Goal: Task Accomplishment & Management: Manage account settings

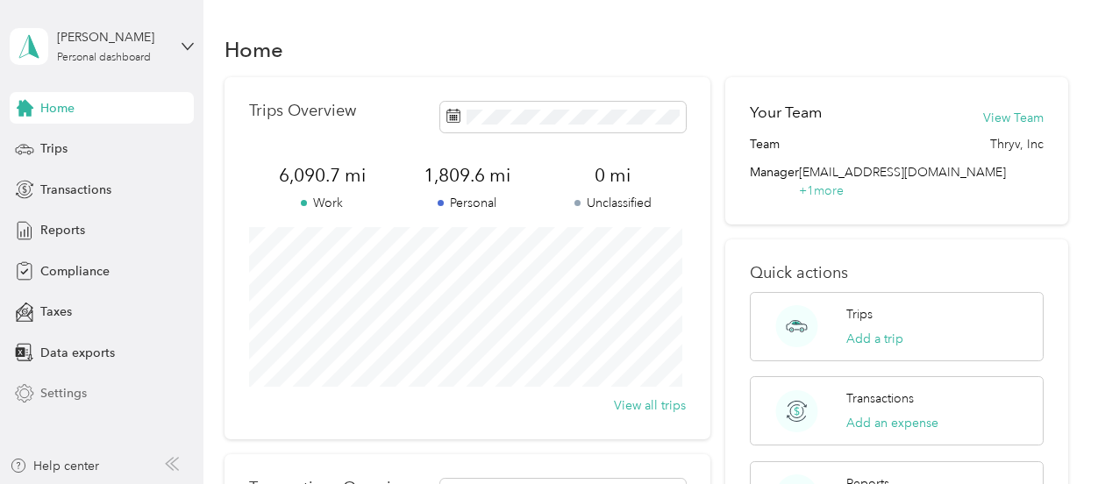
click at [59, 392] on span "Settings" at bounding box center [63, 393] width 46 height 18
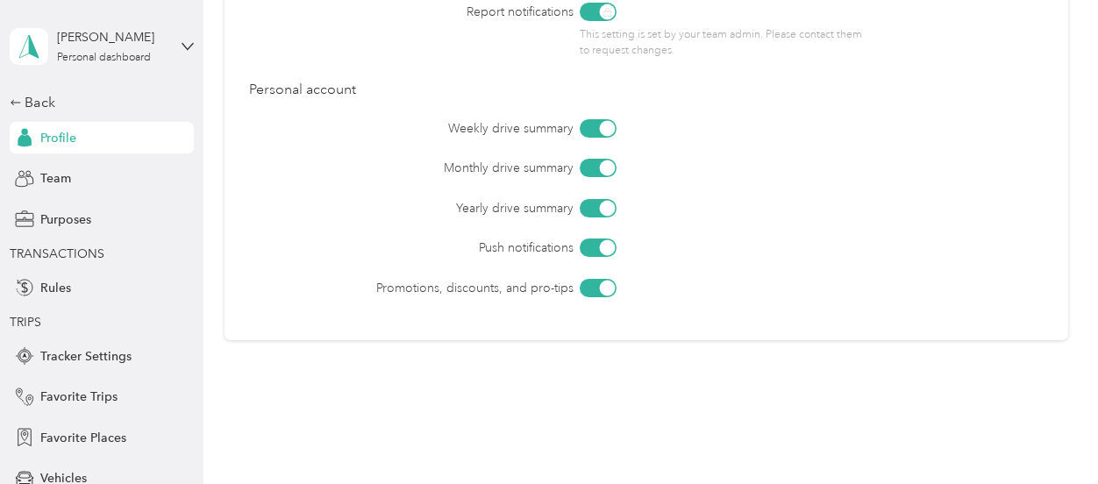
scroll to position [889, 0]
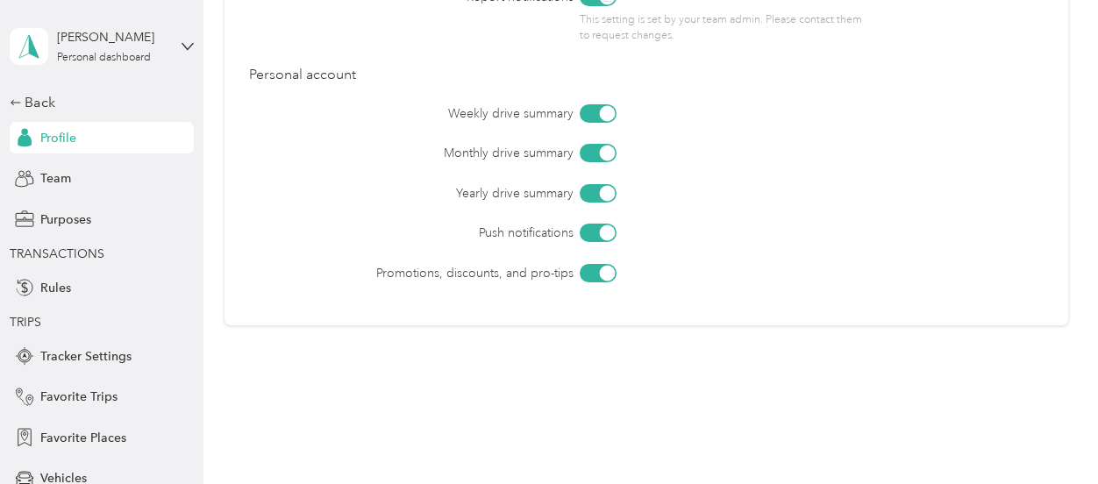
click at [342, 322] on div "Communication Preferences Set what email notifications you want to receive. Sav…" at bounding box center [646, 85] width 843 height 481
click at [270, 277] on div "Weekly drive summary Monthly drive summary Yearly drive summary Push notificati…" at bounding box center [646, 193] width 794 height 178
click at [71, 352] on span "Tracker Settings" at bounding box center [85, 356] width 91 height 18
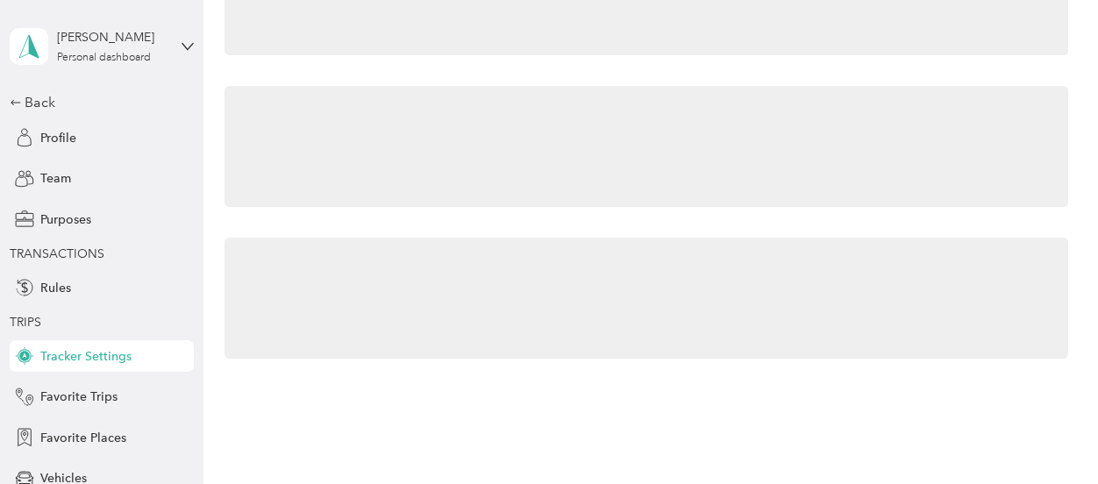
scroll to position [103, 0]
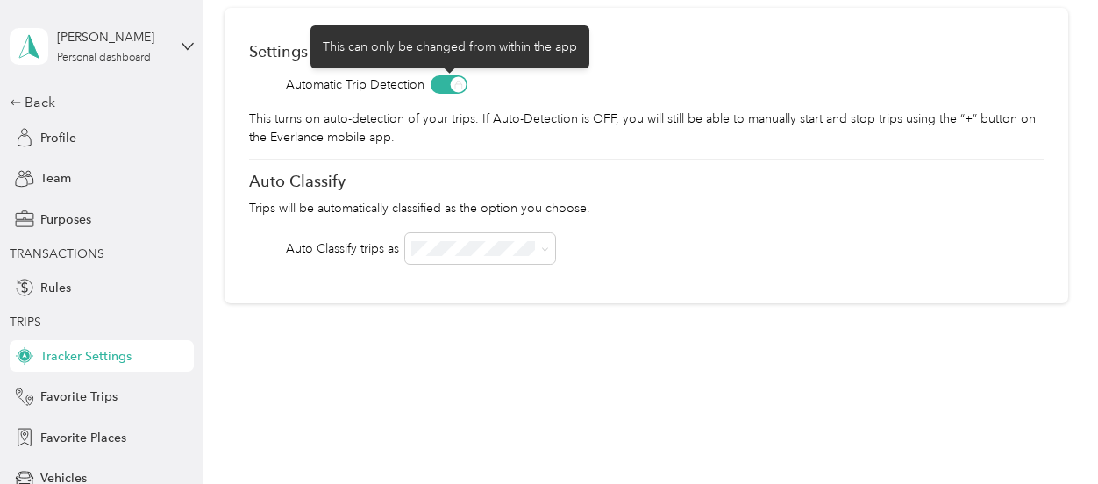
click at [460, 77] on span at bounding box center [449, 84] width 37 height 18
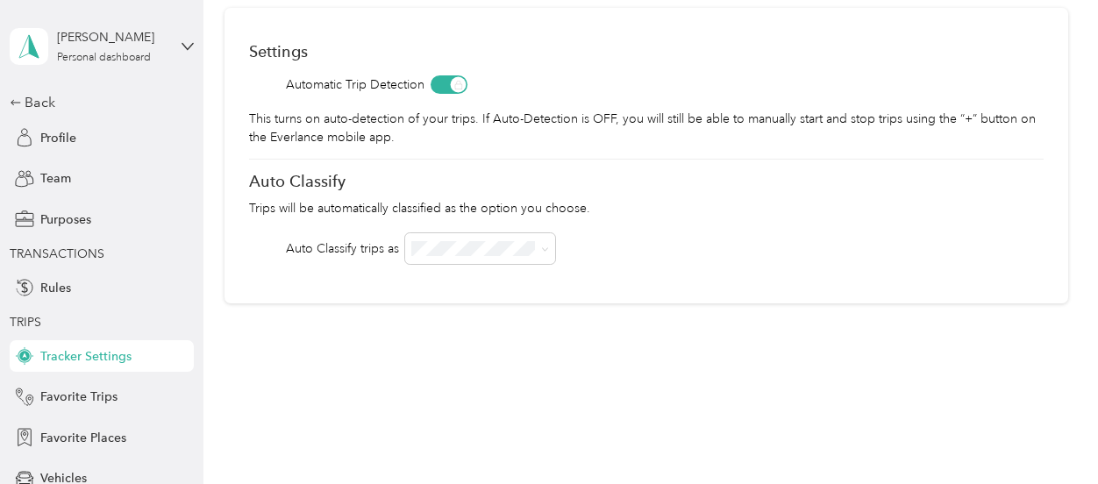
click at [674, 271] on div "Settings Automatic Trip Detection This turns on auto-detection of your trips. I…" at bounding box center [646, 156] width 843 height 296
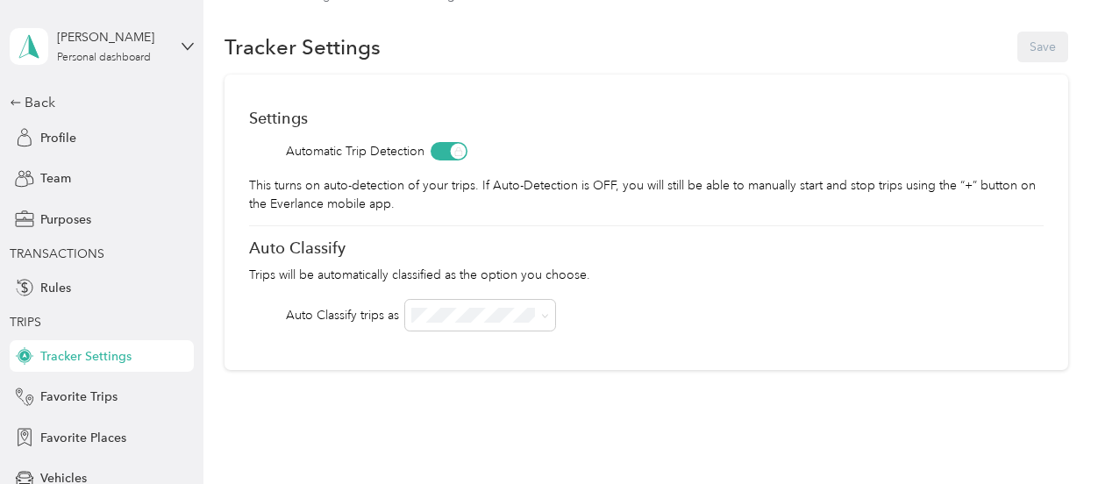
scroll to position [7, 0]
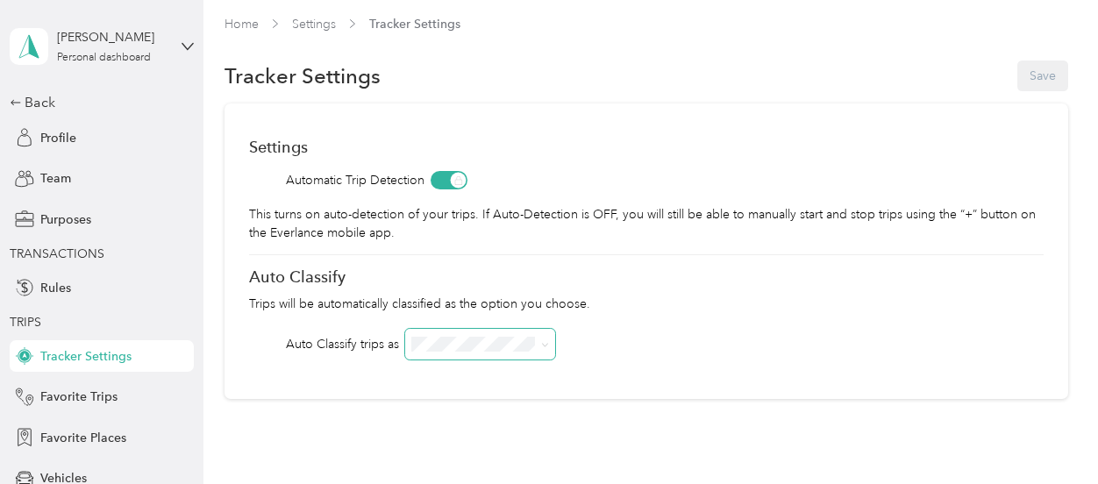
click at [546, 339] on span at bounding box center [545, 344] width 8 height 15
click at [526, 367] on div "Settings Automatic Trip Detection This turns on auto-detection of your trips. I…" at bounding box center [646, 251] width 843 height 296
click at [309, 382] on div "Settings Automatic Trip Detection This turns on auto-detection of your trips. I…" at bounding box center [646, 251] width 843 height 296
click at [397, 23] on span "Tracker Settings" at bounding box center [414, 24] width 91 height 18
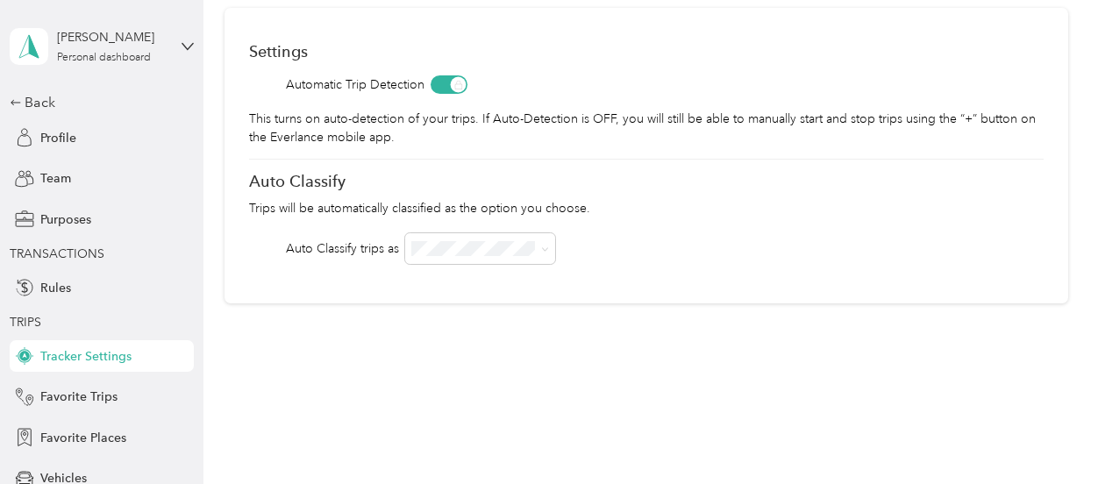
scroll to position [0, 0]
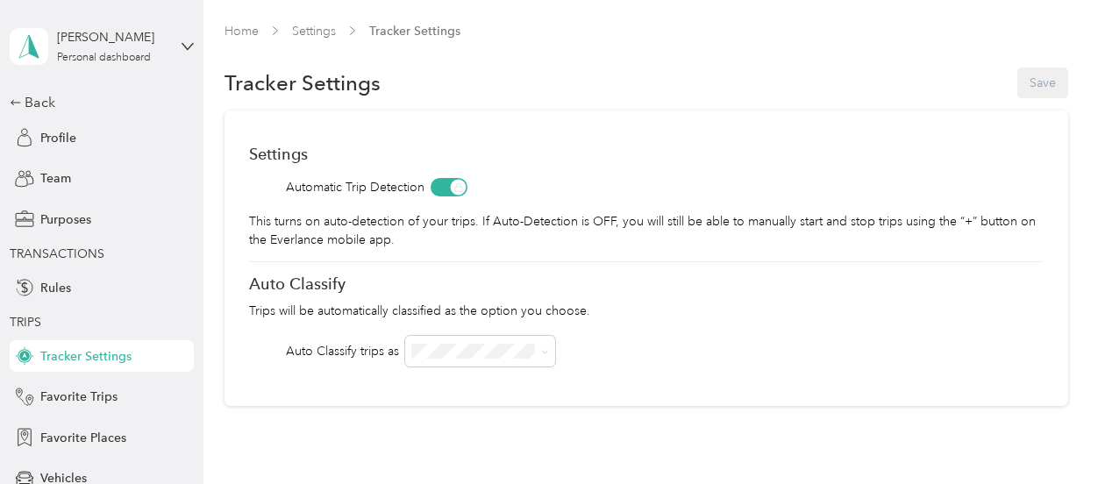
click at [71, 355] on span "Tracker Settings" at bounding box center [85, 356] width 91 height 18
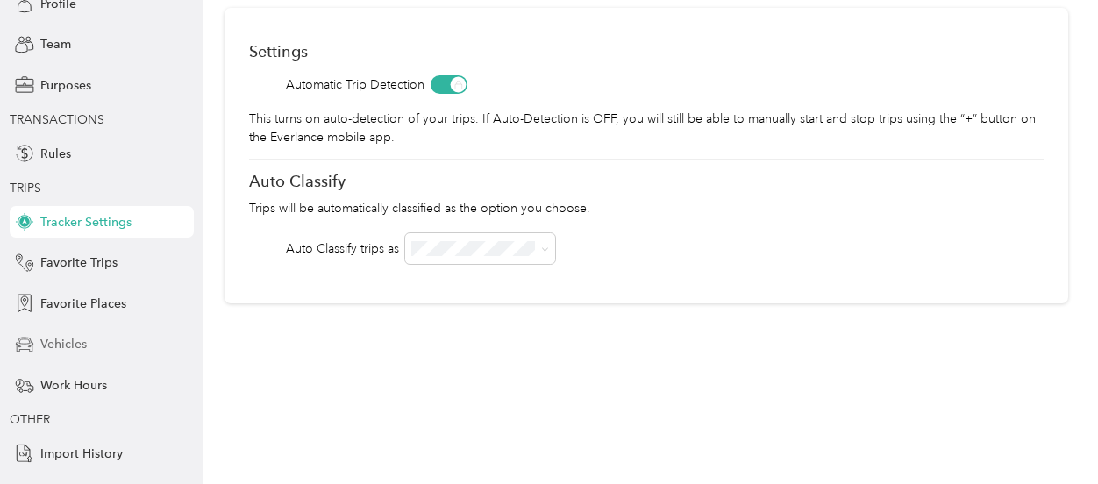
scroll to position [162, 0]
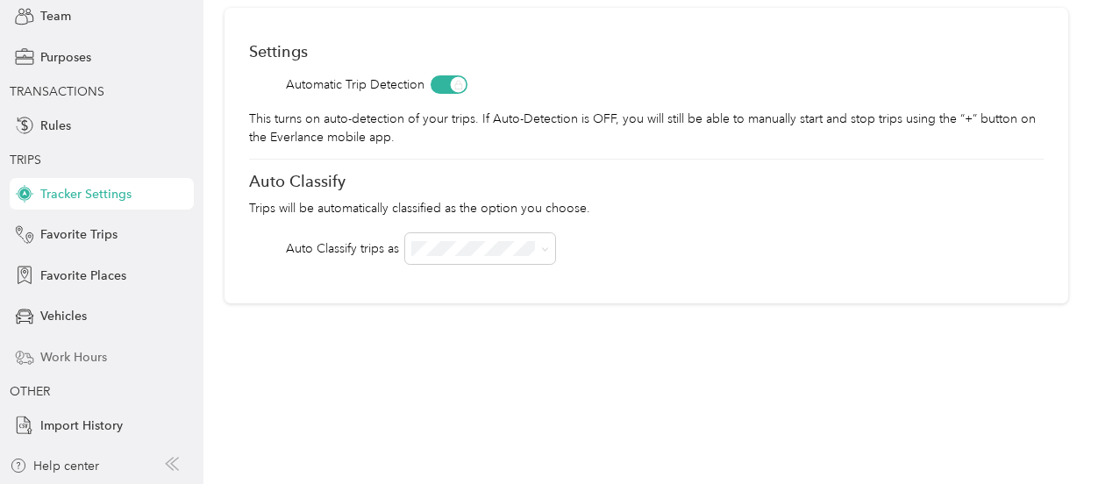
click at [53, 357] on span "Work Hours" at bounding box center [73, 357] width 67 height 18
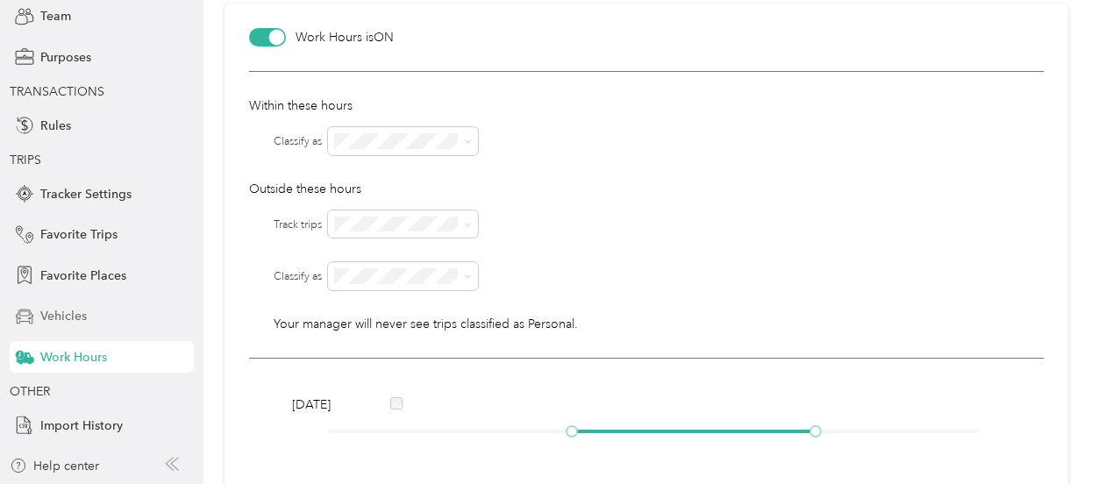
click at [67, 315] on span "Vehicles" at bounding box center [63, 316] width 46 height 18
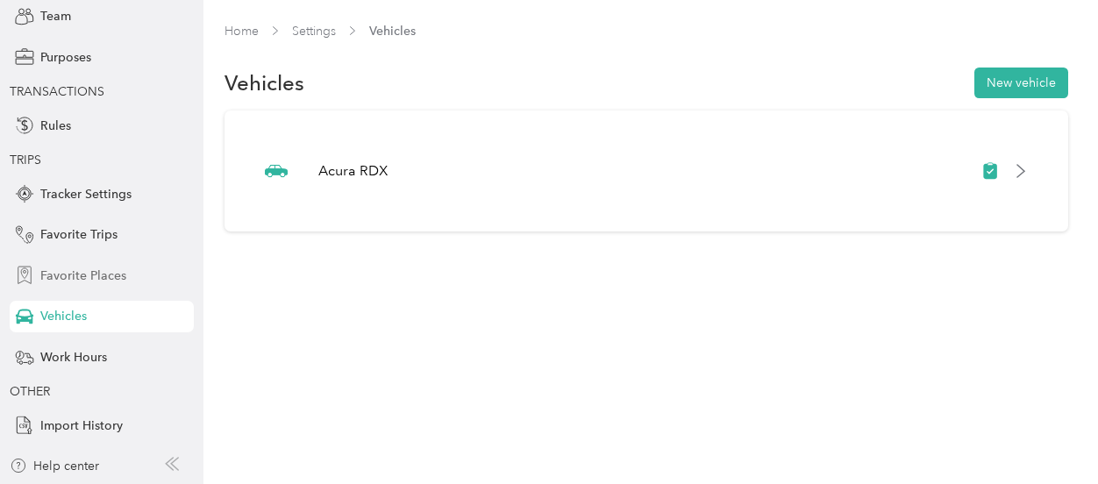
click at [75, 282] on span "Favorite Places" at bounding box center [83, 276] width 86 height 18
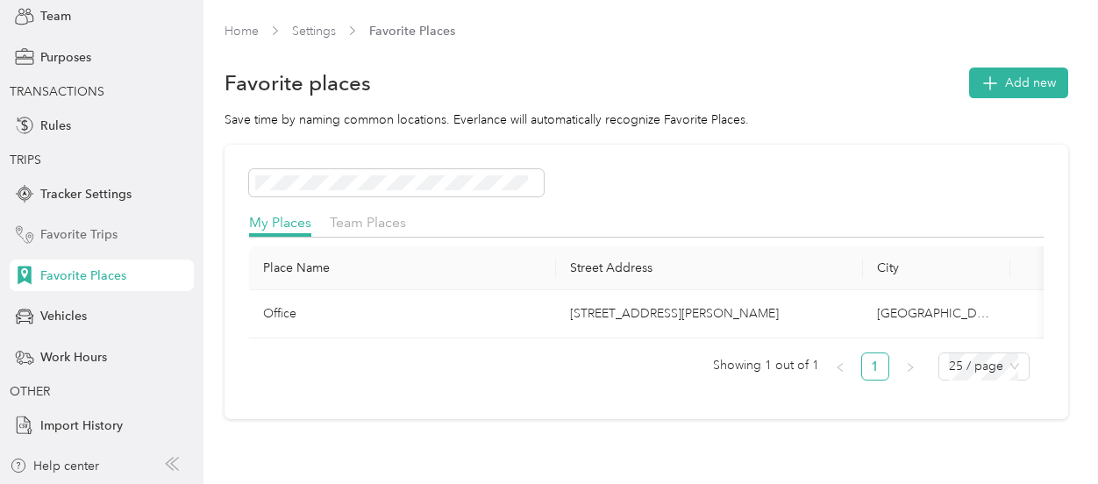
click at [81, 234] on span "Favorite Trips" at bounding box center [78, 234] width 77 height 18
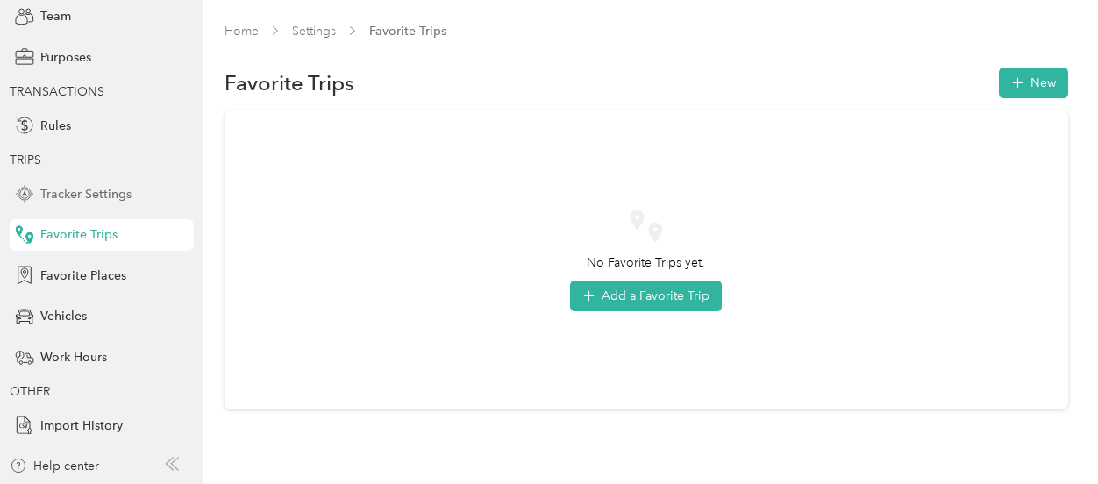
click at [84, 190] on span "Tracker Settings" at bounding box center [85, 194] width 91 height 18
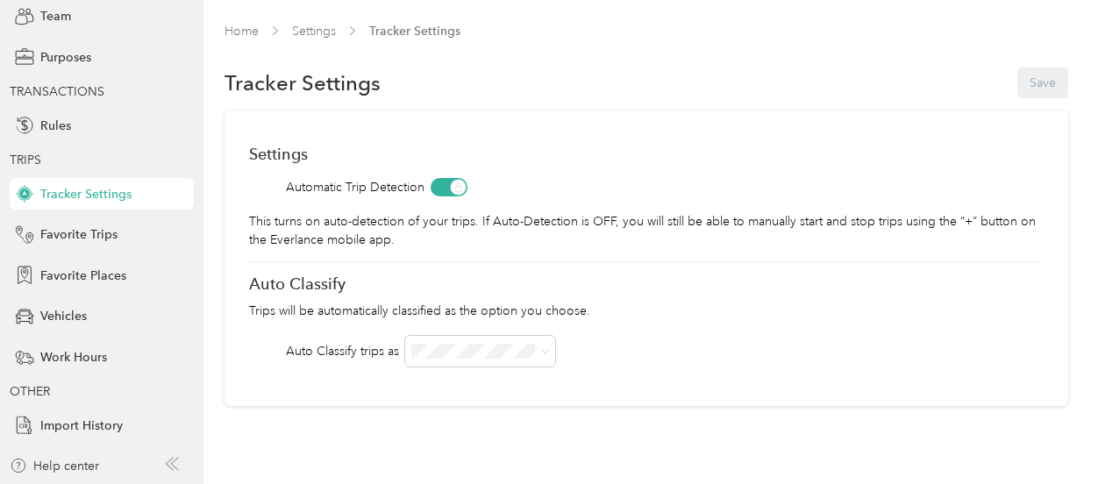
click at [428, 29] on span "Tracker Settings" at bounding box center [414, 31] width 91 height 18
click at [426, 32] on span "Tracker Settings" at bounding box center [414, 31] width 91 height 18
